Goal: Task Accomplishment & Management: Use online tool/utility

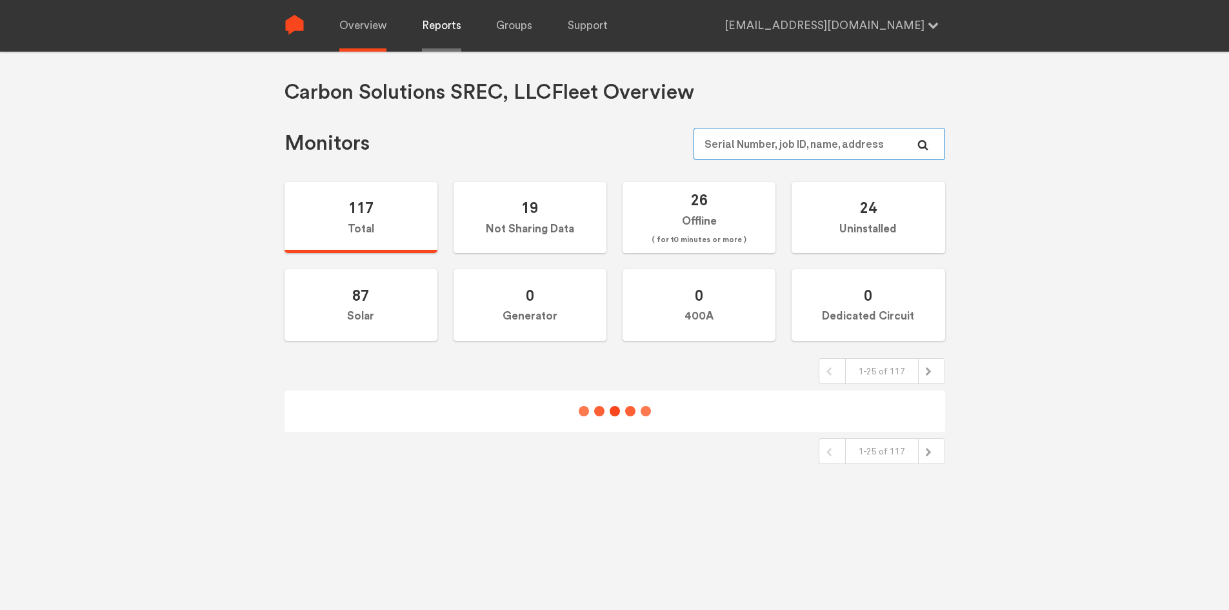
type input "[EMAIL_ADDRESS][DOMAIN_NAME]"
click at [445, 21] on link "Reports" at bounding box center [441, 26] width 39 height 52
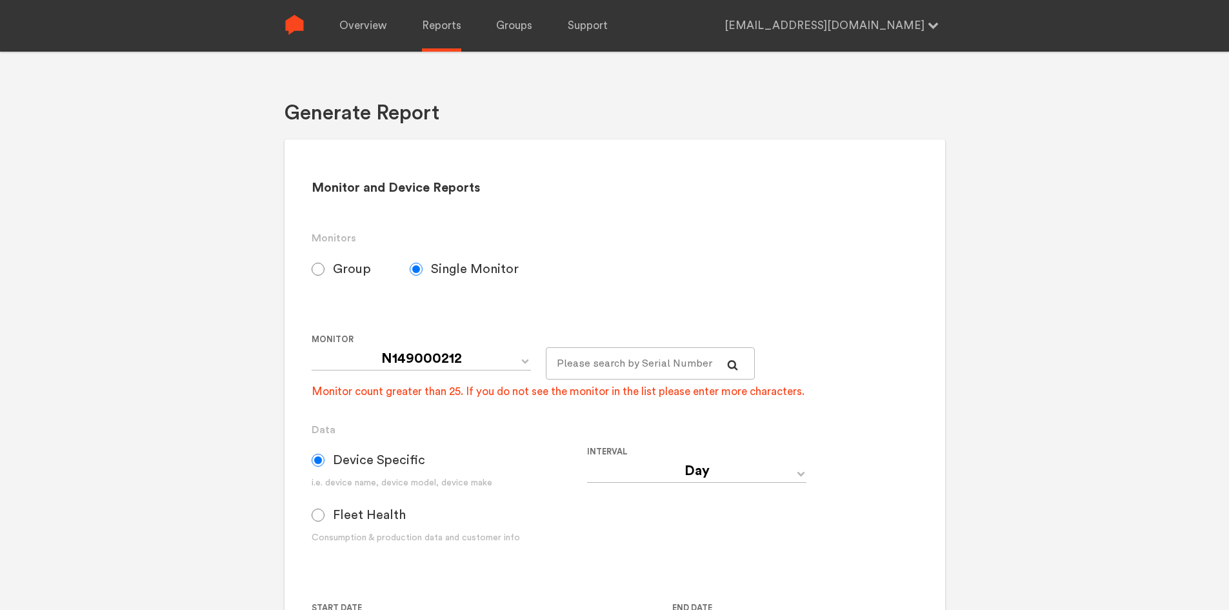
click at [322, 514] on input "Fleet Health" at bounding box center [318, 514] width 13 height 13
radio input "true"
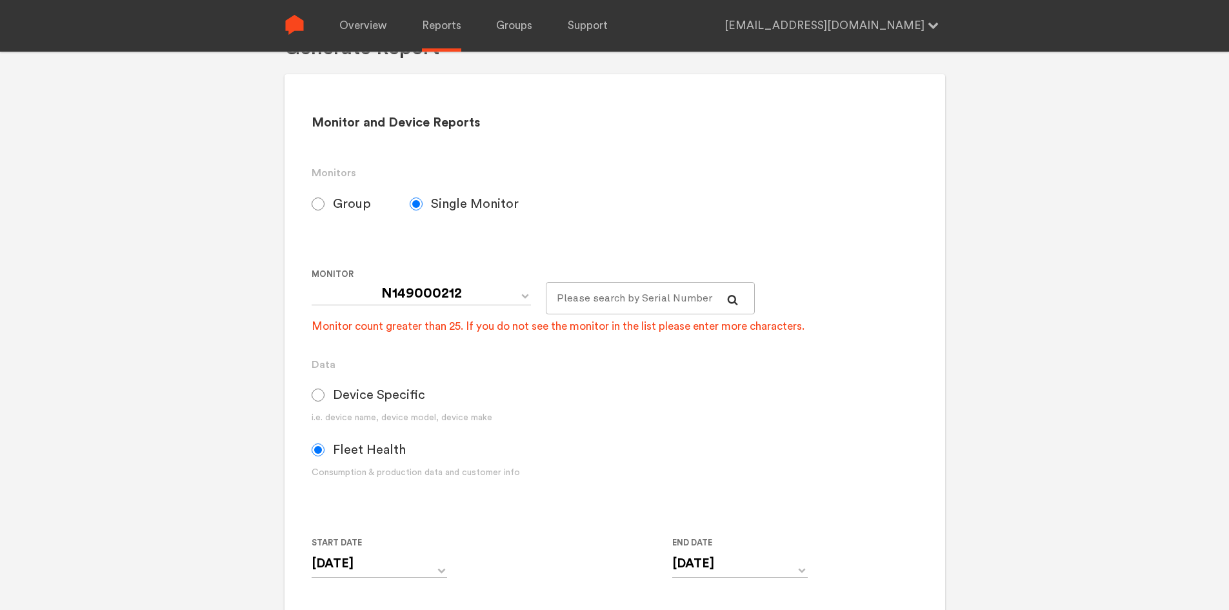
radio input "true"
radio input "false"
click at [370, 565] on input "[DATE]" at bounding box center [379, 564] width 135 height 26
click at [419, 590] on th "[DATE]" at bounding box center [392, 591] width 110 height 18
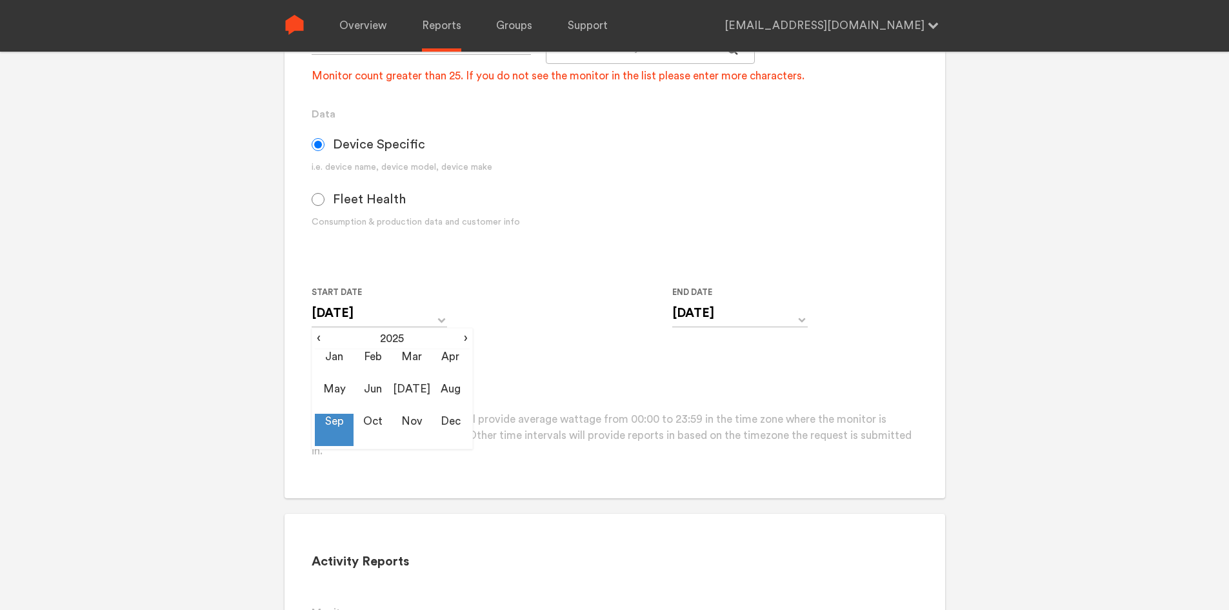
scroll to position [387, 0]
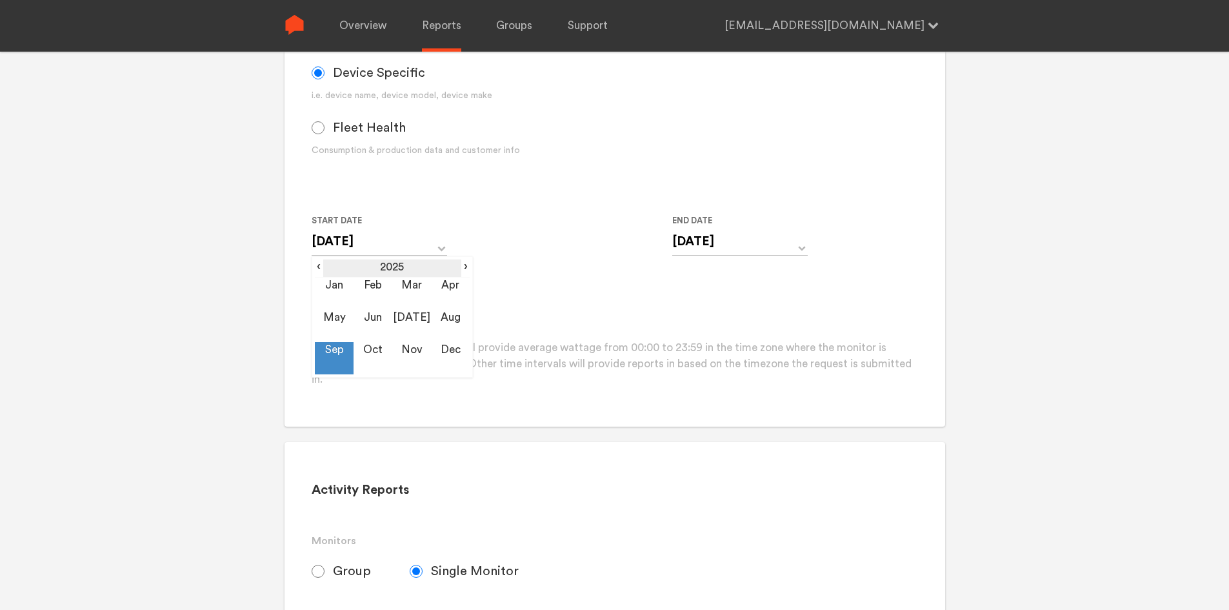
click at [388, 260] on th "2025" at bounding box center [392, 268] width 138 height 18
click at [335, 290] on td "2019" at bounding box center [334, 293] width 39 height 32
click at [335, 289] on td "Jan" at bounding box center [334, 293] width 39 height 32
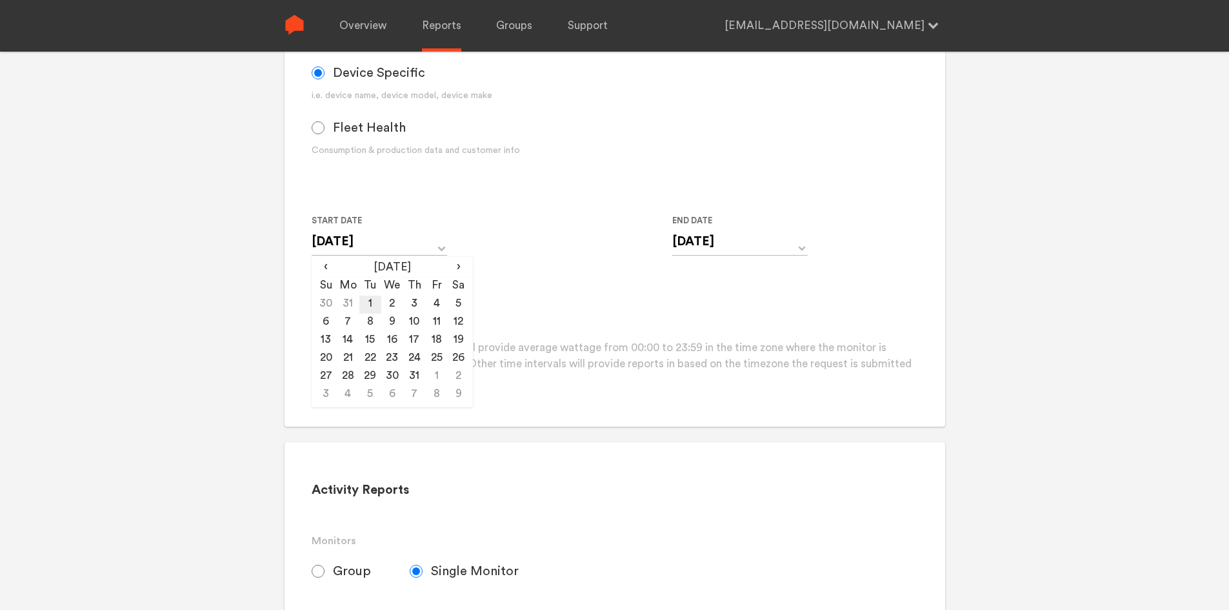
click at [368, 303] on td "1" at bounding box center [370, 304] width 22 height 18
type input "[DATE]"
click at [545, 280] on form "Group Single Monitor Monitor Group Default_Carbon Solutions SREC, LLC Monitor N…" at bounding box center [615, 127] width 606 height 522
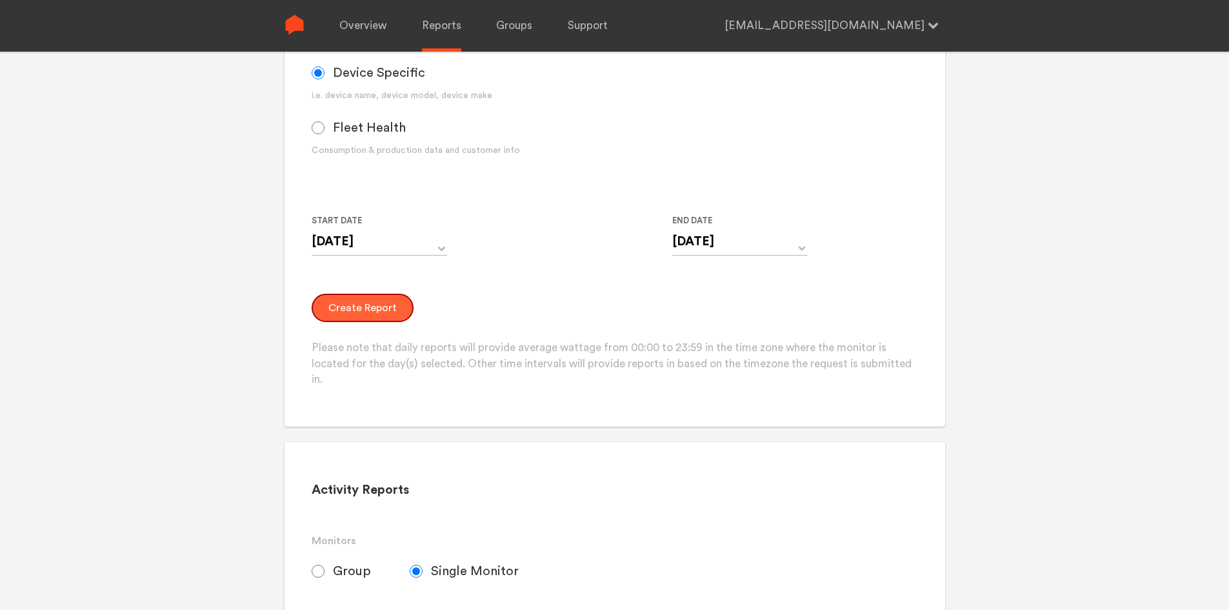
click at [390, 299] on button "Create Report" at bounding box center [363, 308] width 102 height 28
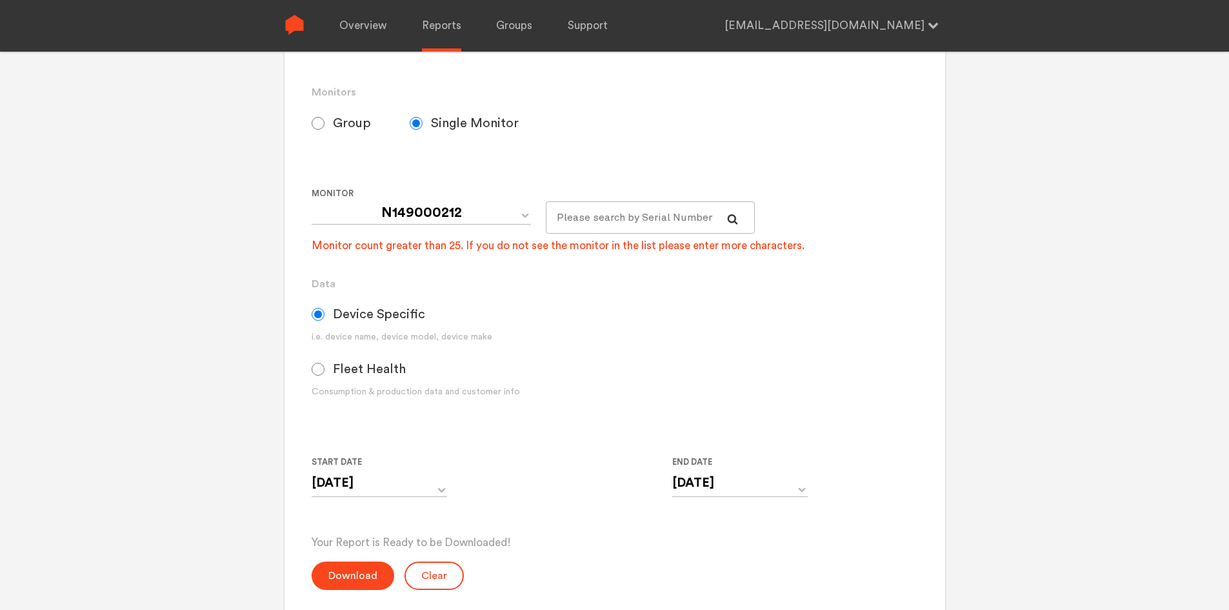
scroll to position [129, 0]
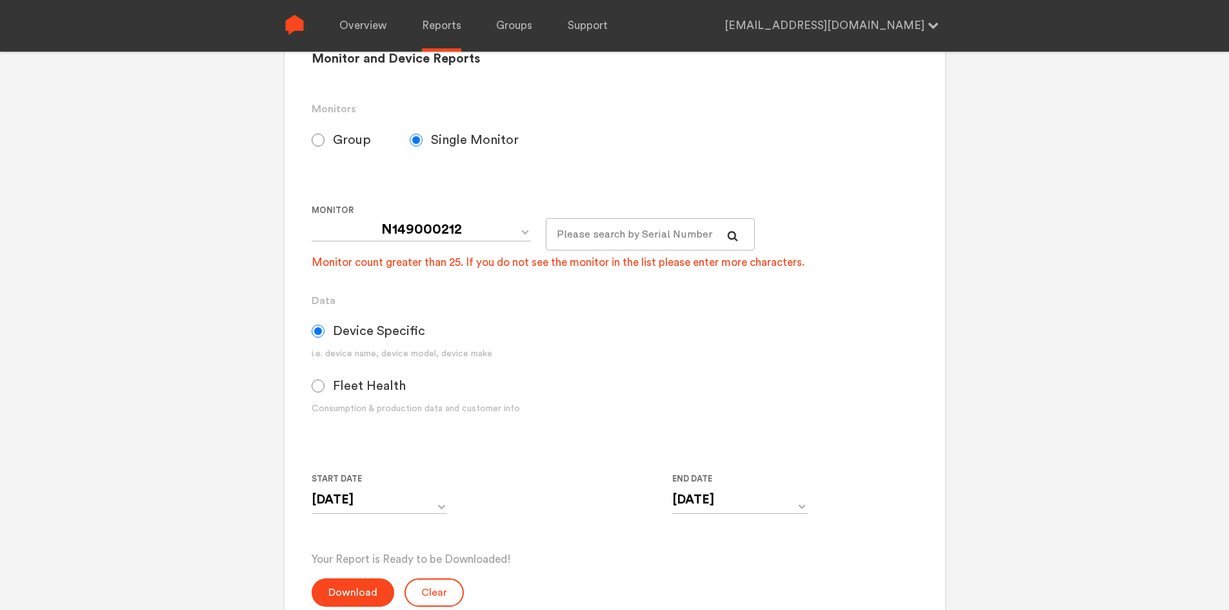
click at [343, 389] on span "Fleet Health" at bounding box center [369, 385] width 73 height 15
click at [325, 389] on input "Fleet Health" at bounding box center [318, 385] width 13 height 13
radio input "true"
radio input "false"
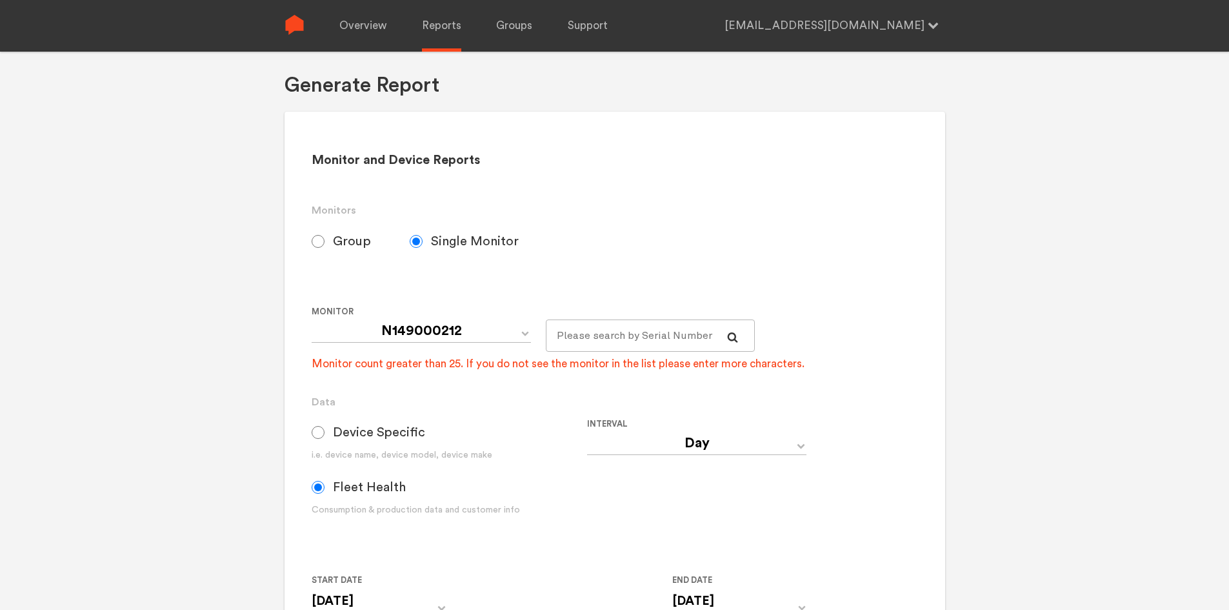
scroll to position [0, 0]
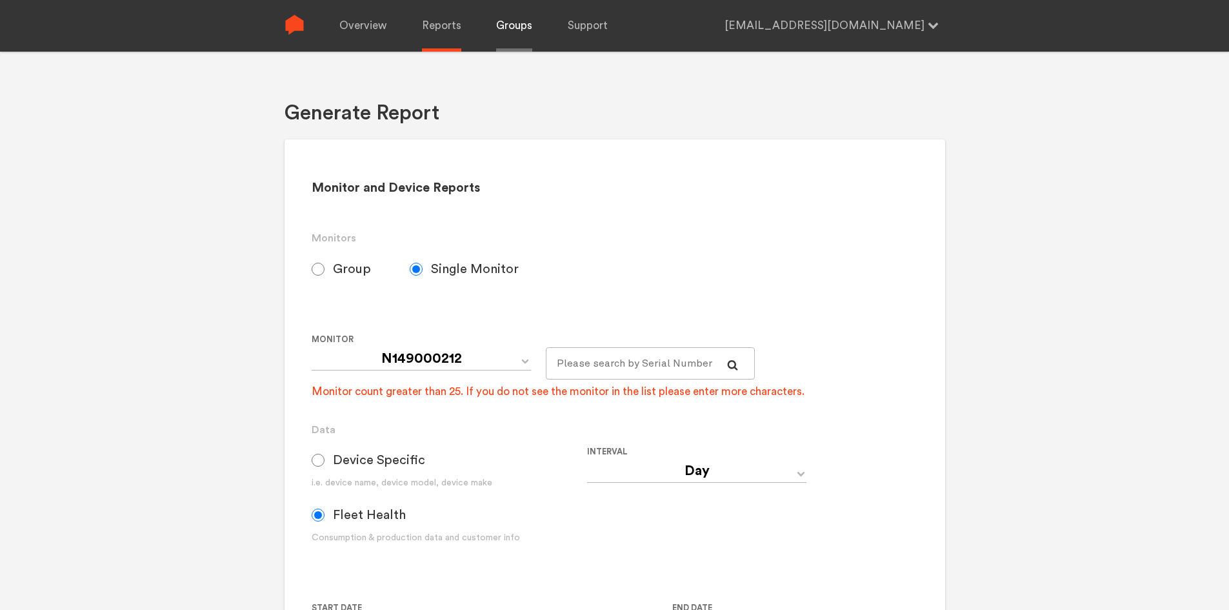
click at [523, 38] on link "Groups" at bounding box center [514, 26] width 36 height 52
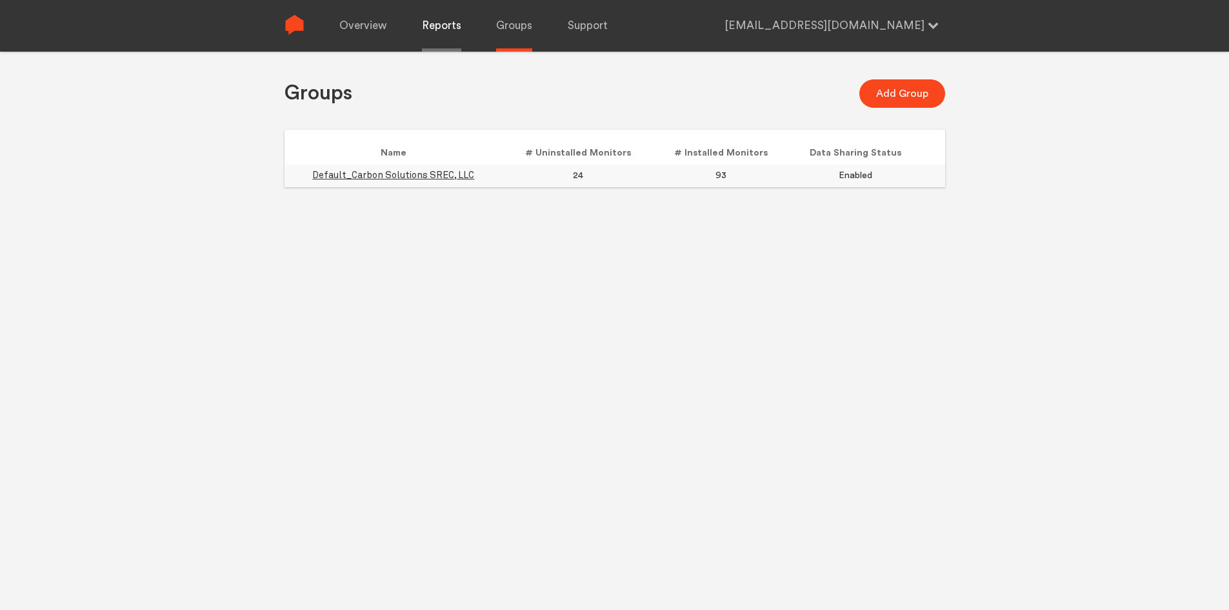
click at [445, 32] on link "Reports" at bounding box center [441, 26] width 39 height 52
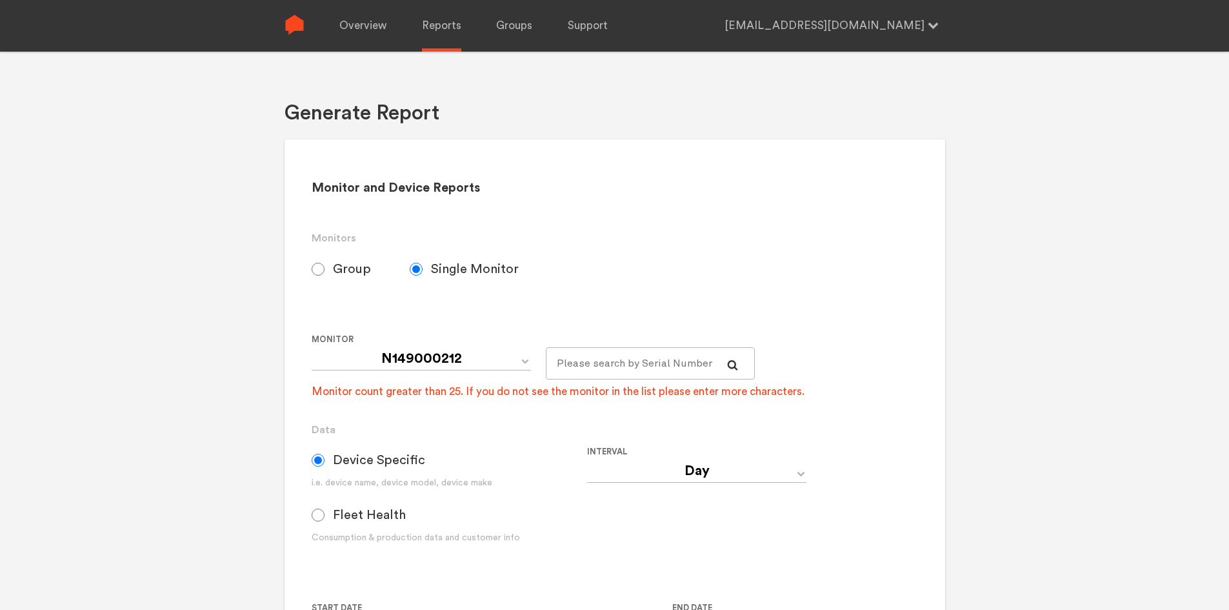
click at [314, 270] on input "Group" at bounding box center [318, 269] width 13 height 13
radio input "true"
radio input "false"
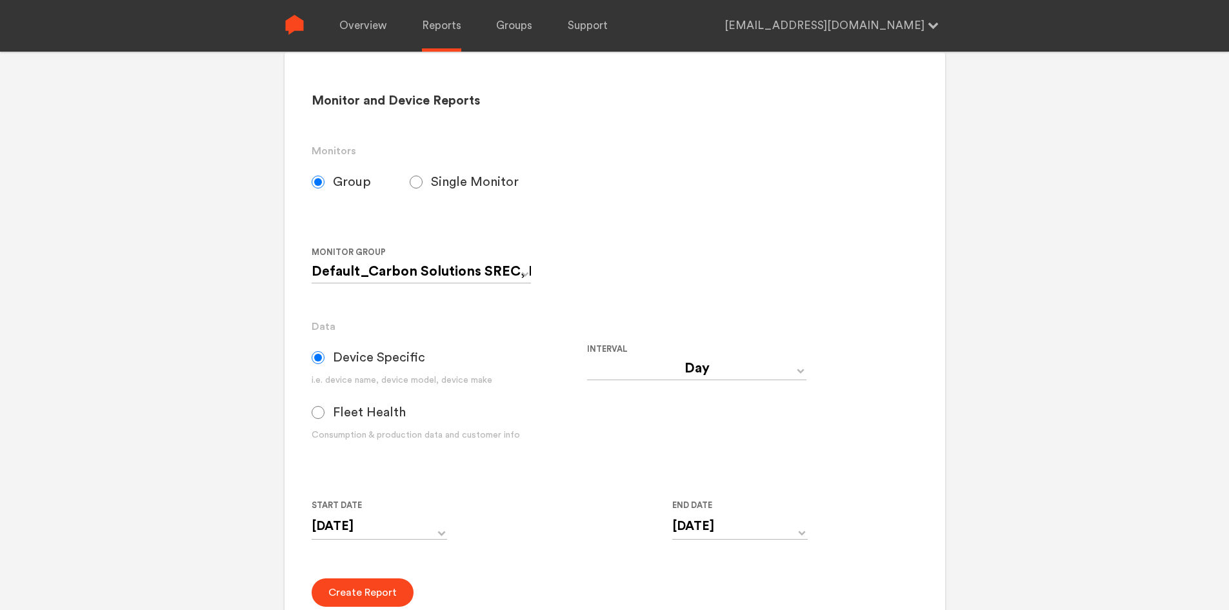
scroll to position [65, 0]
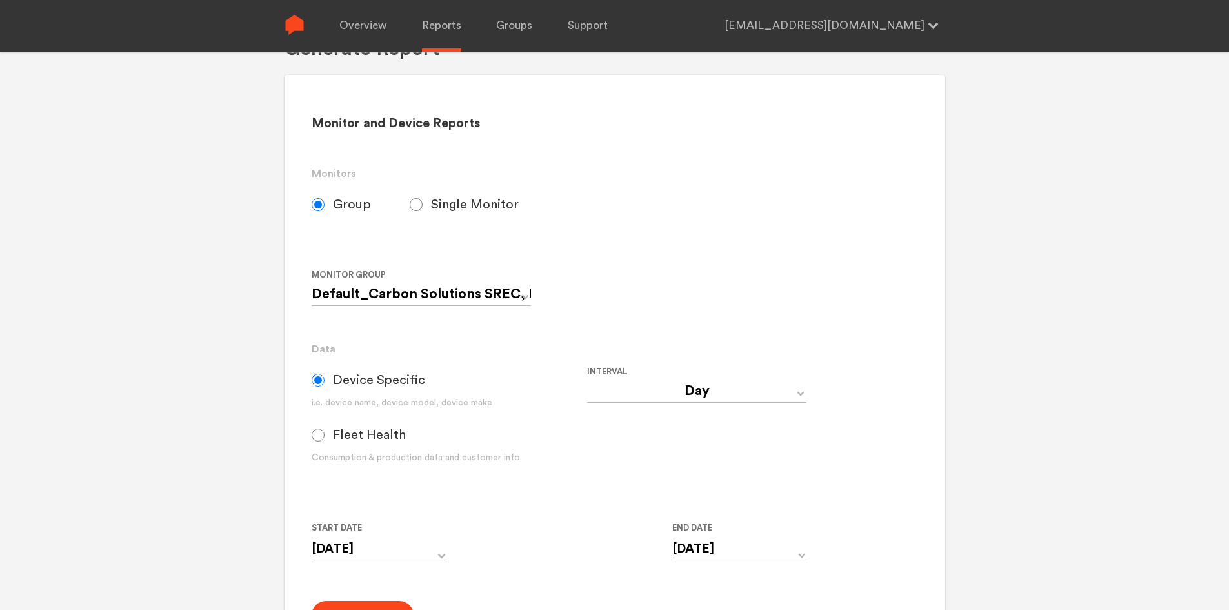
click at [321, 437] on input "Fleet Health" at bounding box center [318, 434] width 13 height 13
radio input "true"
radio input "false"
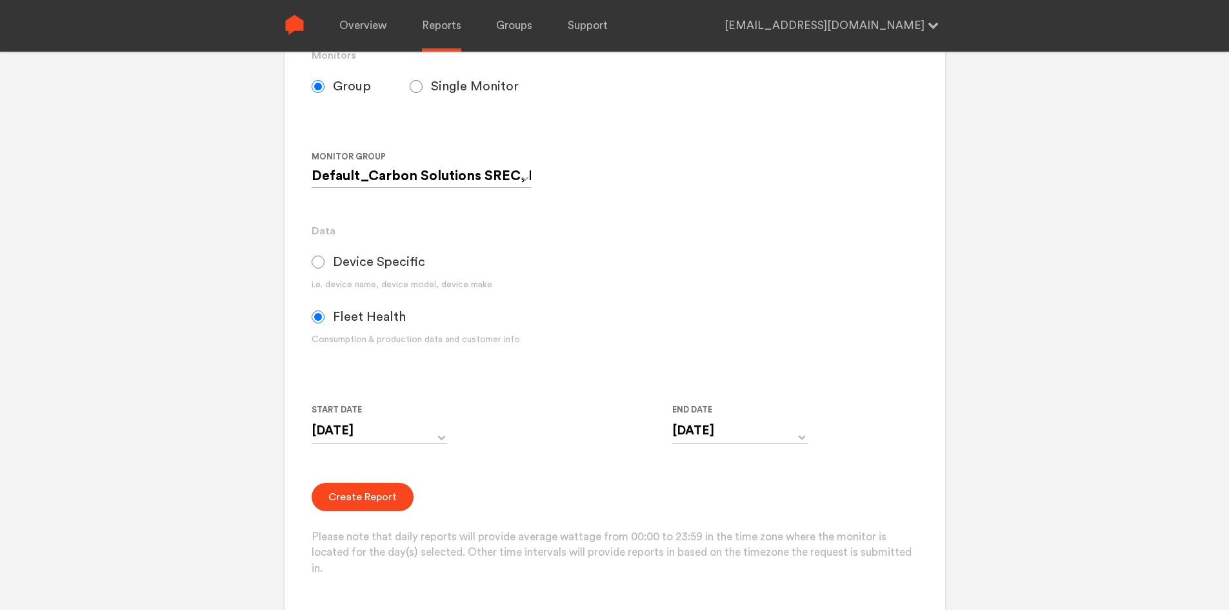
scroll to position [194, 0]
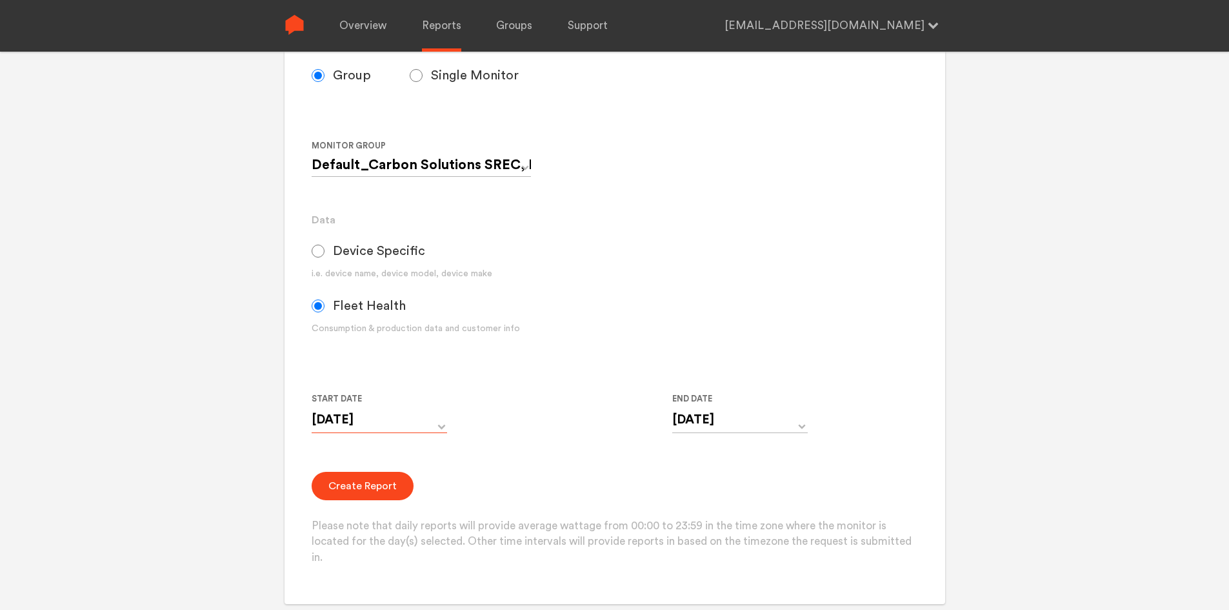
click at [439, 421] on input "[DATE]" at bounding box center [379, 419] width 135 height 26
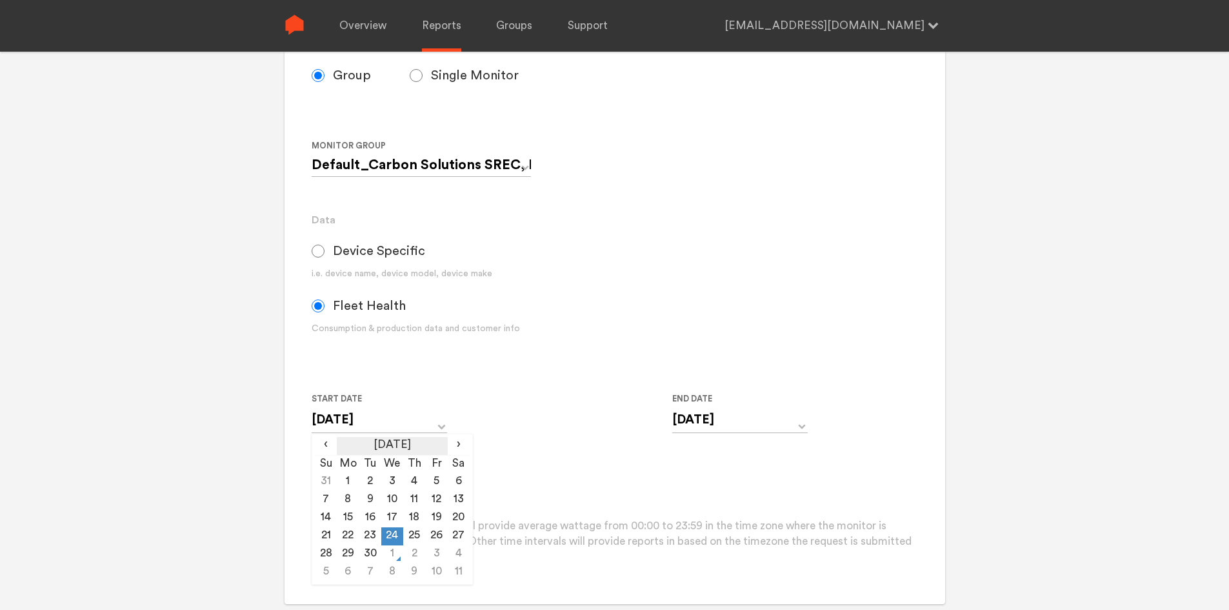
click at [419, 443] on th "[DATE]" at bounding box center [392, 446] width 110 height 18
click at [396, 445] on th "2025" at bounding box center [392, 446] width 138 height 18
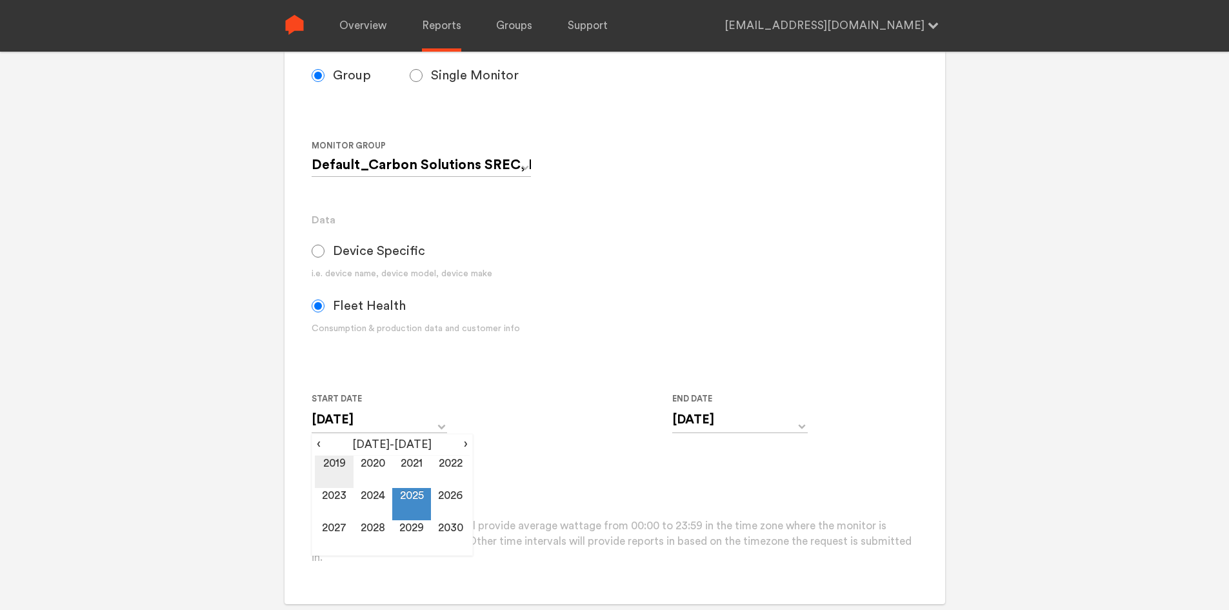
click at [335, 464] on td "2019" at bounding box center [334, 472] width 39 height 32
click at [345, 463] on td "Jan" at bounding box center [334, 472] width 39 height 32
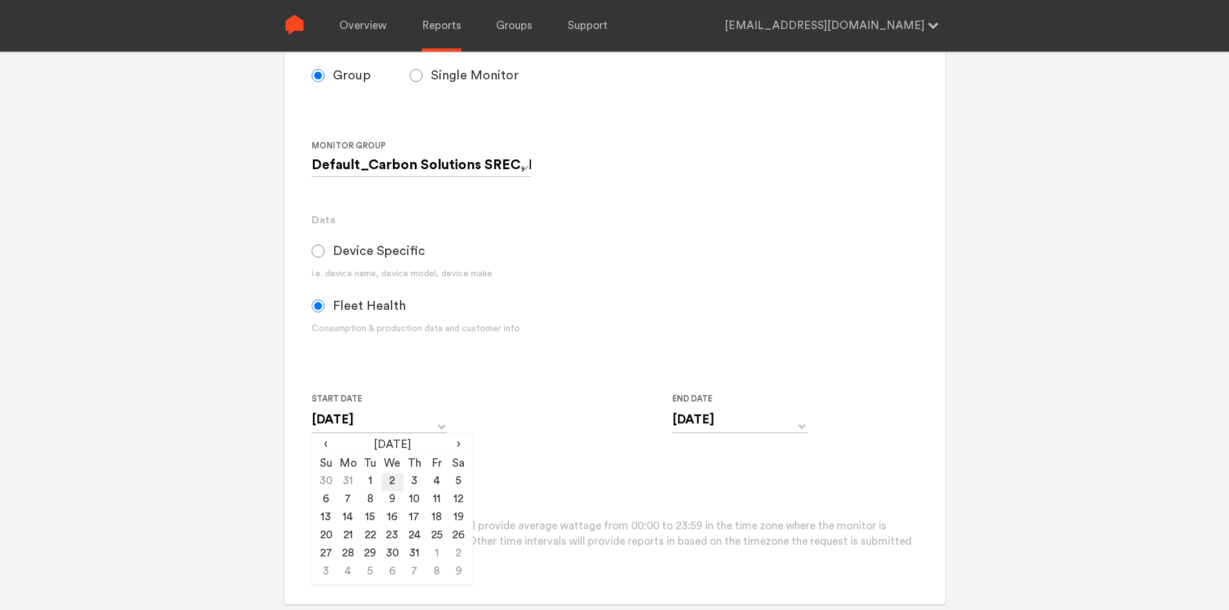
click at [381, 476] on td "2" at bounding box center [392, 482] width 22 height 18
click at [370, 481] on td "1" at bounding box center [370, 482] width 22 height 18
type input "[DATE]"
click at [499, 454] on form "Group Single Monitor Monitor Group Default_Carbon Solutions SREC, LLC Monitor N…" at bounding box center [615, 312] width 606 height 506
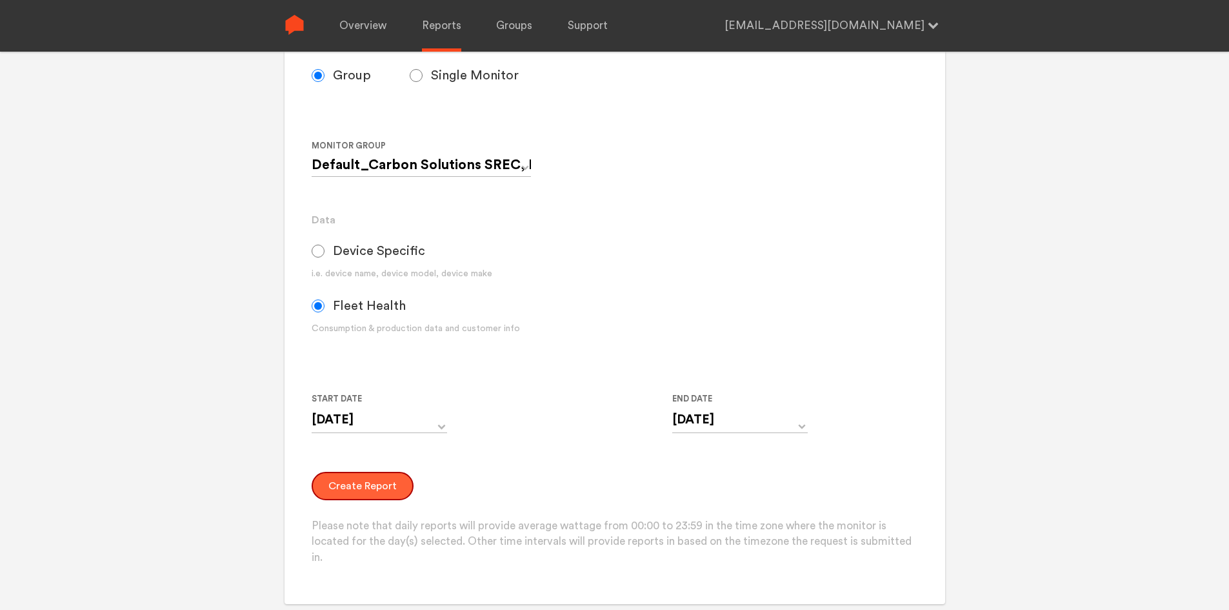
click at [377, 483] on button "Create Report" at bounding box center [363, 486] width 102 height 28
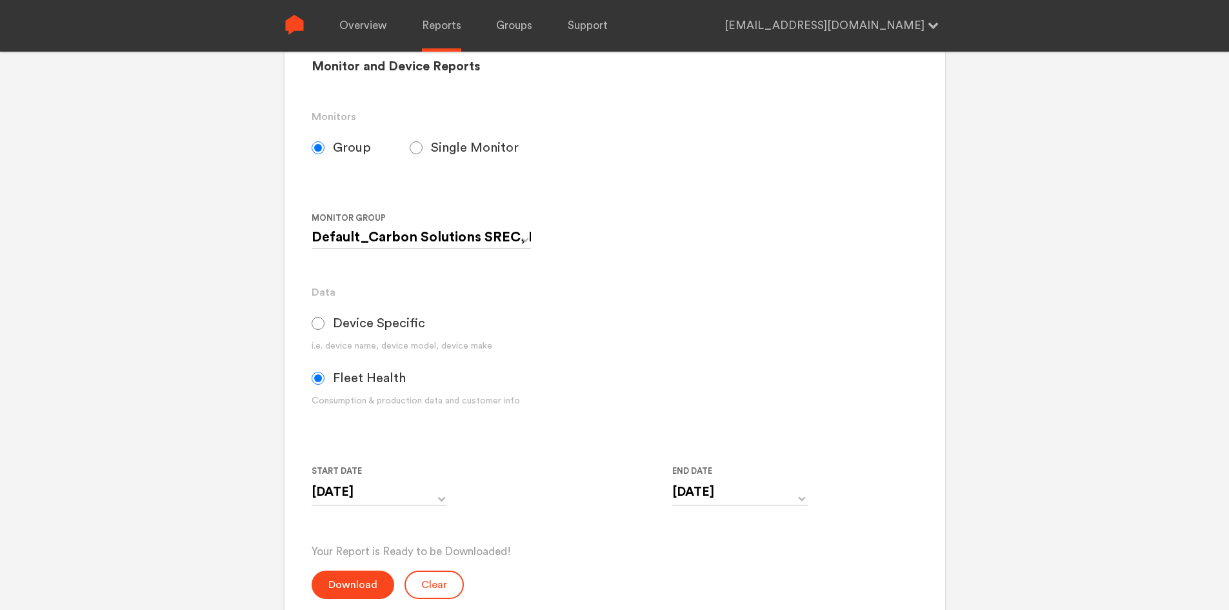
scroll to position [129, 0]
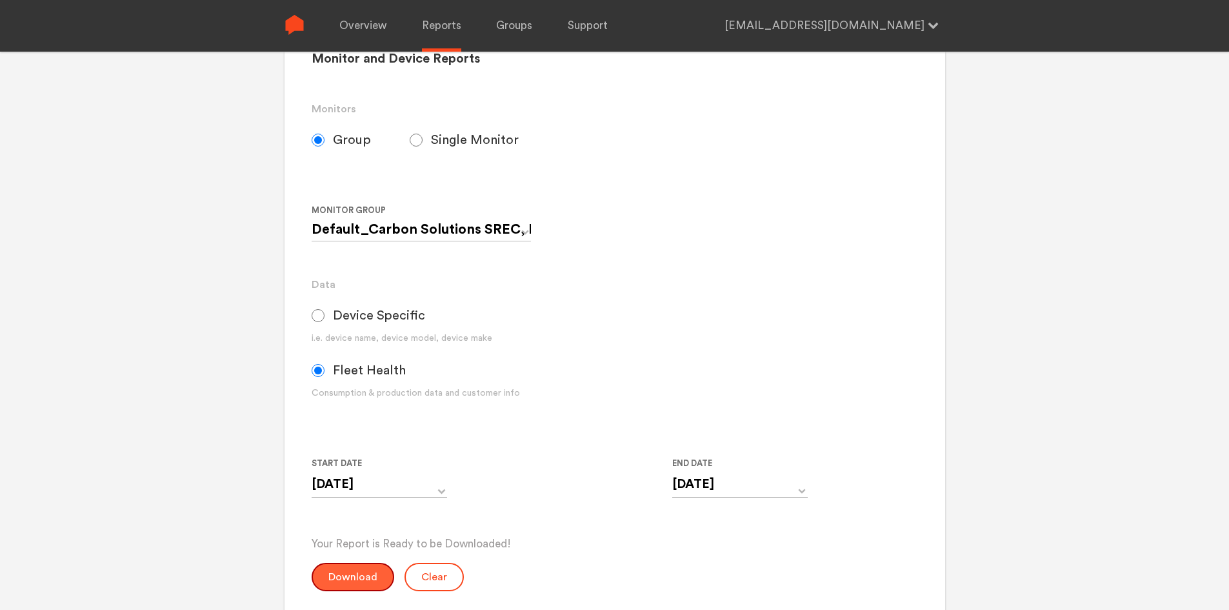
click at [333, 586] on button "Download" at bounding box center [353, 577] width 83 height 28
